Goal: Task Accomplishment & Management: Use online tool/utility

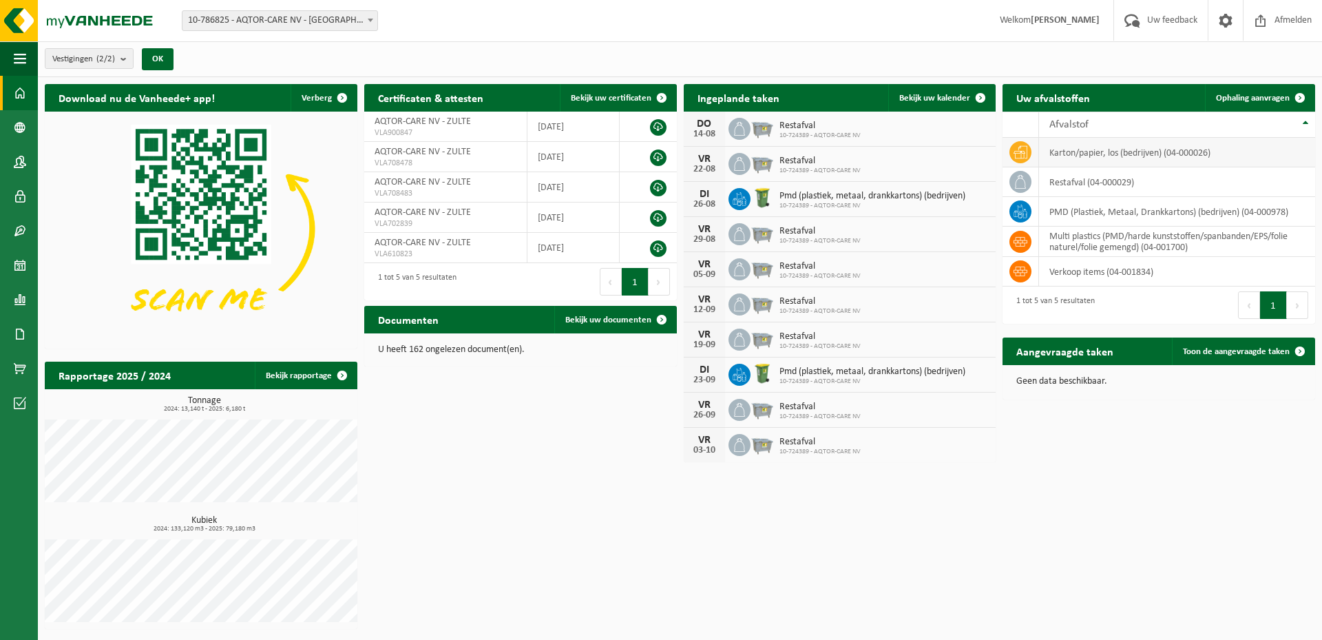
click at [1100, 152] on td "karton/papier, los (bedrijven) (04-000026)" at bounding box center [1177, 153] width 276 height 30
click at [1069, 353] on h2 "Aangevraagde taken" at bounding box center [1065, 350] width 125 height 27
click at [1263, 99] on span "Ophaling aanvragen" at bounding box center [1253, 98] width 74 height 9
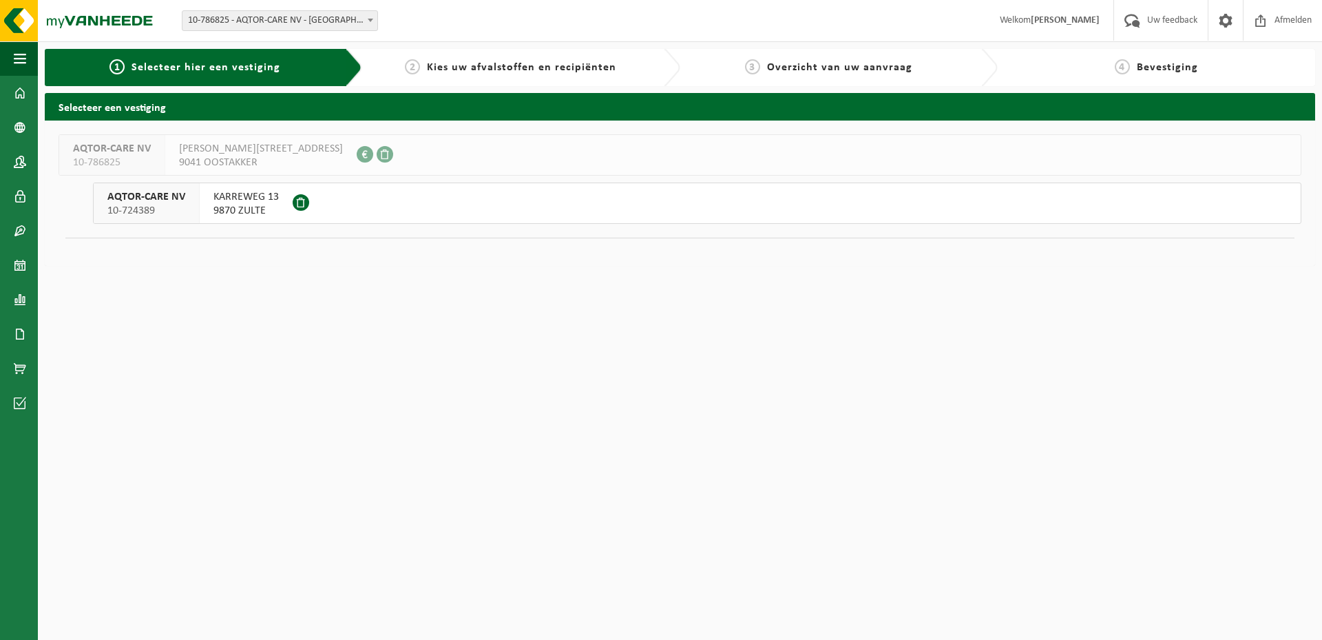
click at [154, 206] on span "10-724389" at bounding box center [146, 211] width 78 height 14
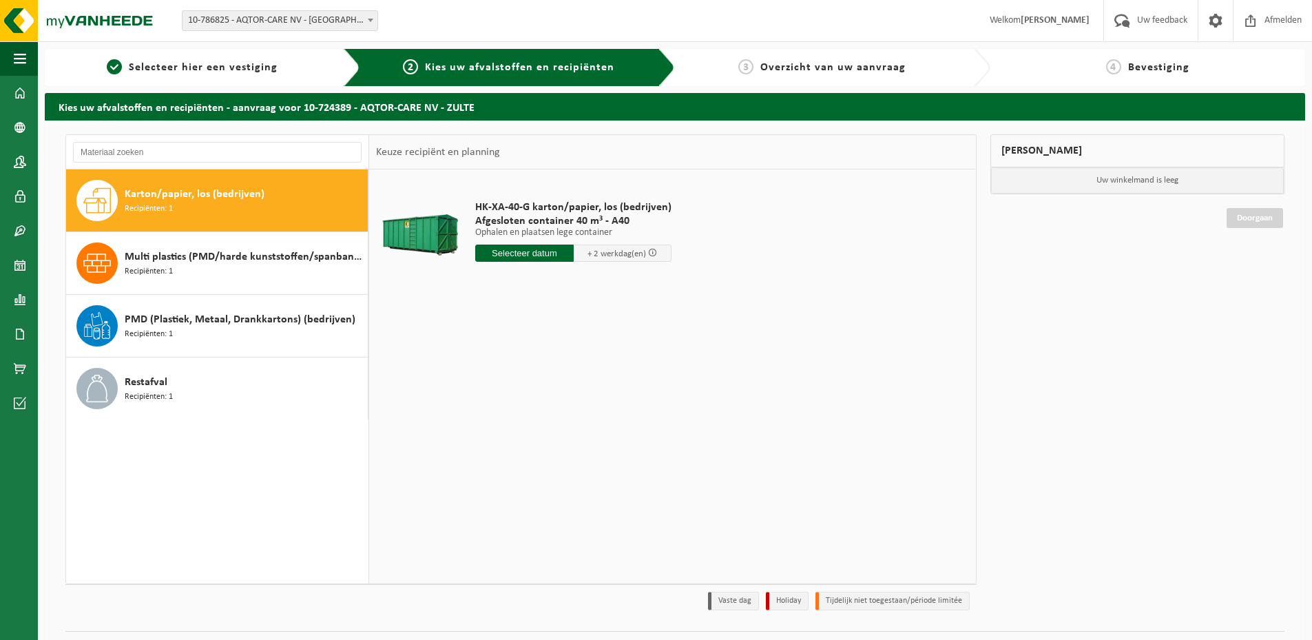
click at [249, 198] on span "Karton/papier, los (bedrijven)" at bounding box center [195, 194] width 140 height 17
click at [539, 251] on input "text" at bounding box center [524, 252] width 98 height 17
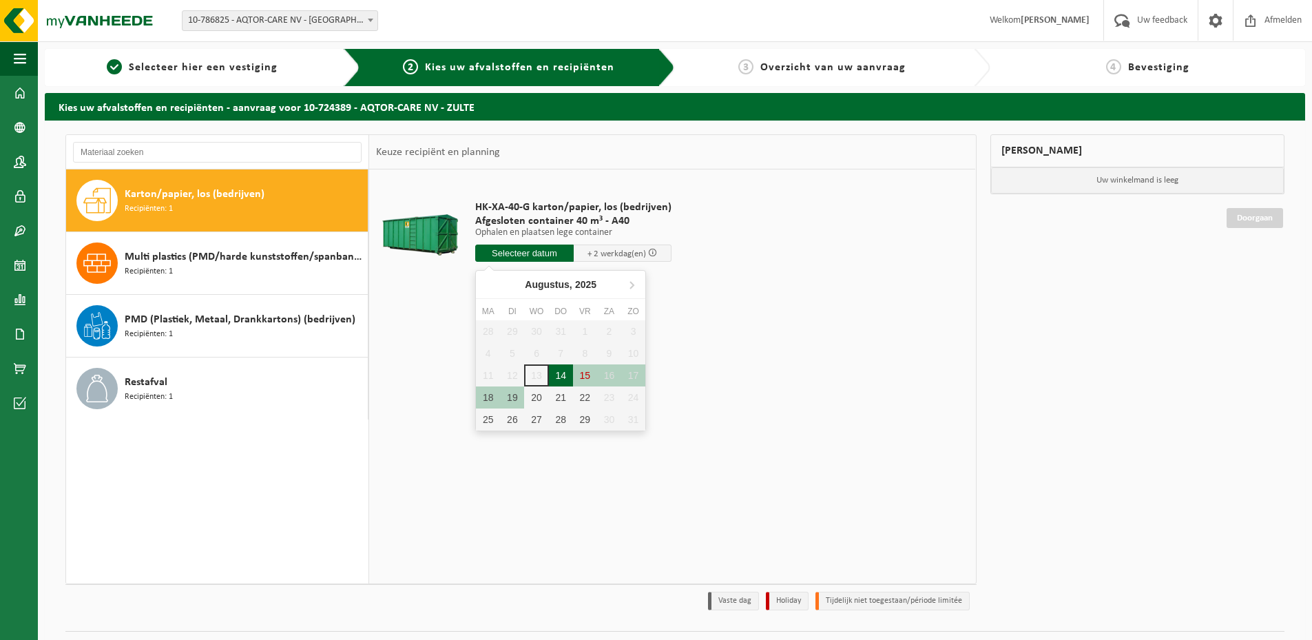
click at [560, 374] on div "14" at bounding box center [561, 375] width 24 height 22
type input "Van 2025-08-14"
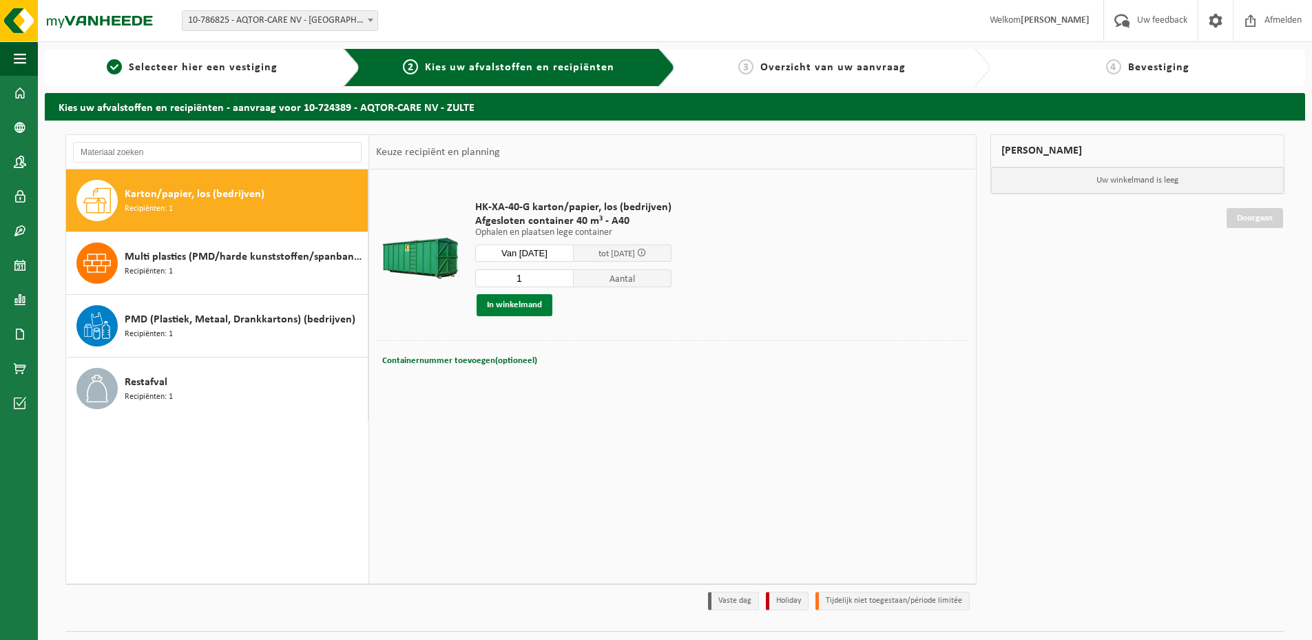
click at [527, 302] on button "In winkelmand" at bounding box center [514, 305] width 76 height 22
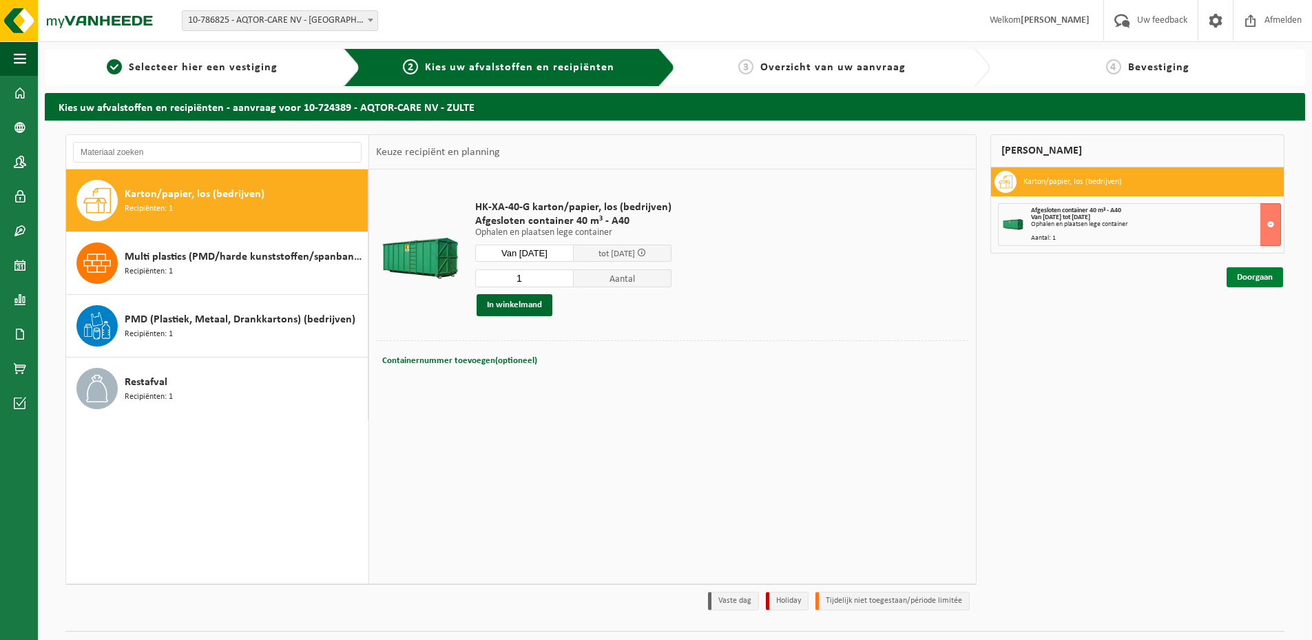
click at [1270, 278] on link "Doorgaan" at bounding box center [1254, 277] width 56 height 20
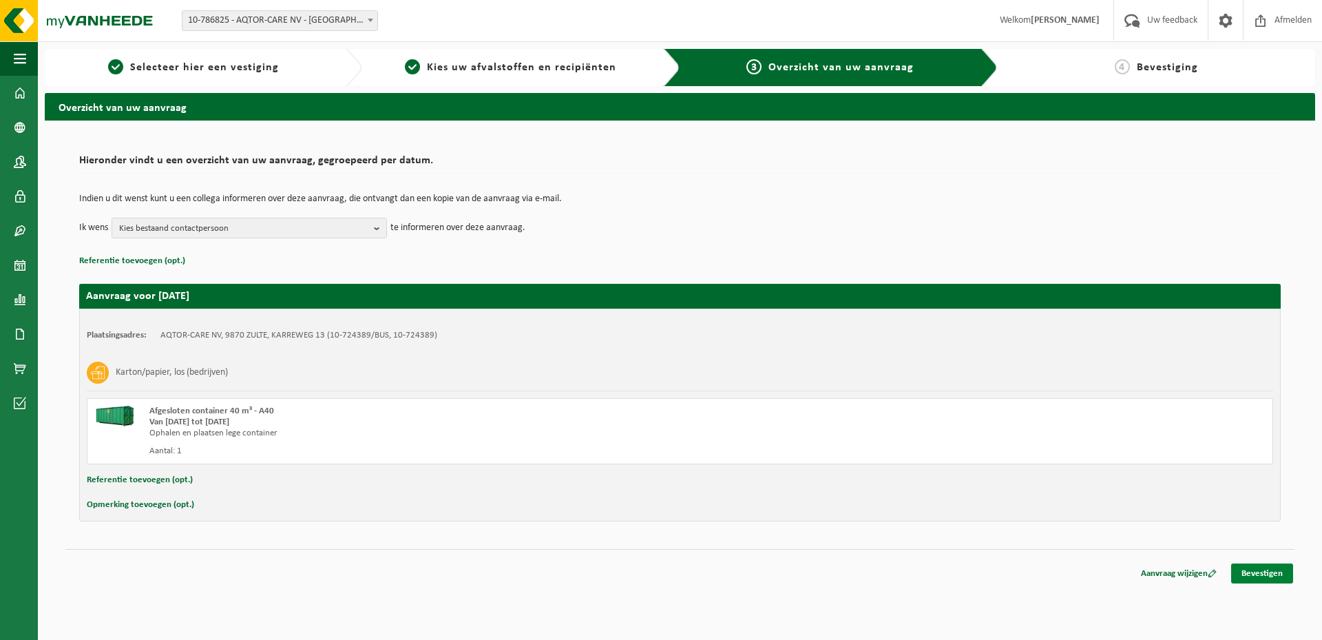
click at [1281, 569] on link "Bevestigen" at bounding box center [1262, 573] width 62 height 20
